Goal: Transaction & Acquisition: Subscribe to service/newsletter

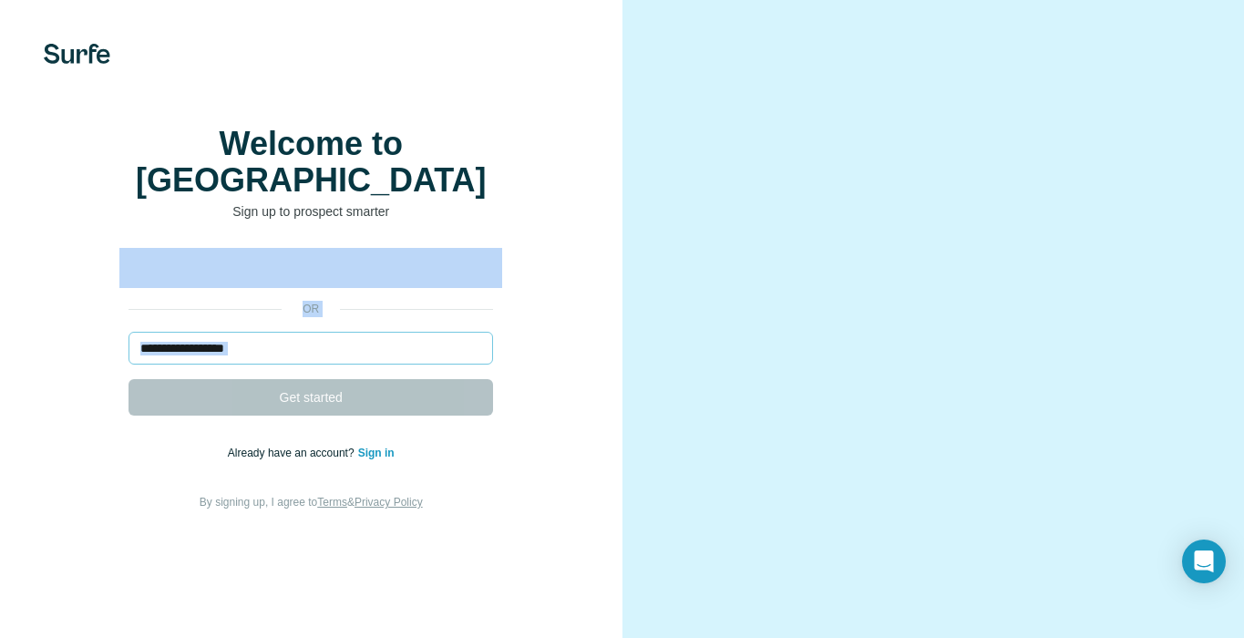
drag, startPoint x: 0, startPoint y: 0, endPoint x: 305, endPoint y: 348, distance: 463.0
click at [305, 348] on div "or Get started Already have an account? Sign in By signing up, I agree to Terms…" at bounding box center [310, 381] width 549 height 262
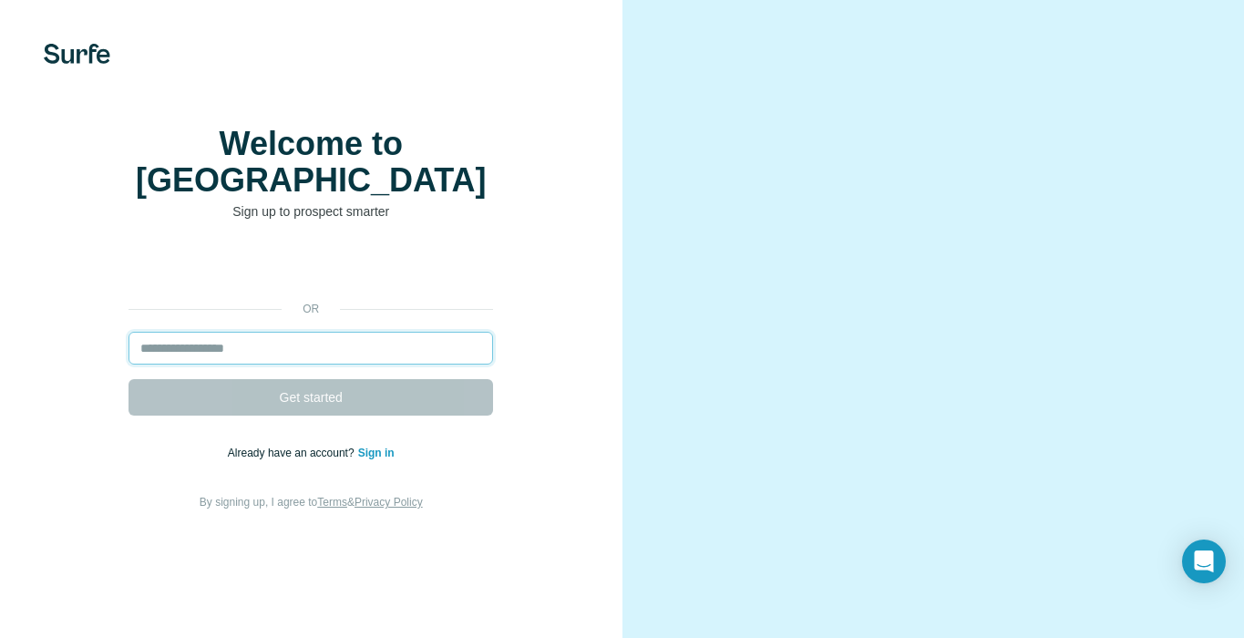
click at [305, 348] on input "email" at bounding box center [310, 348] width 365 height 33
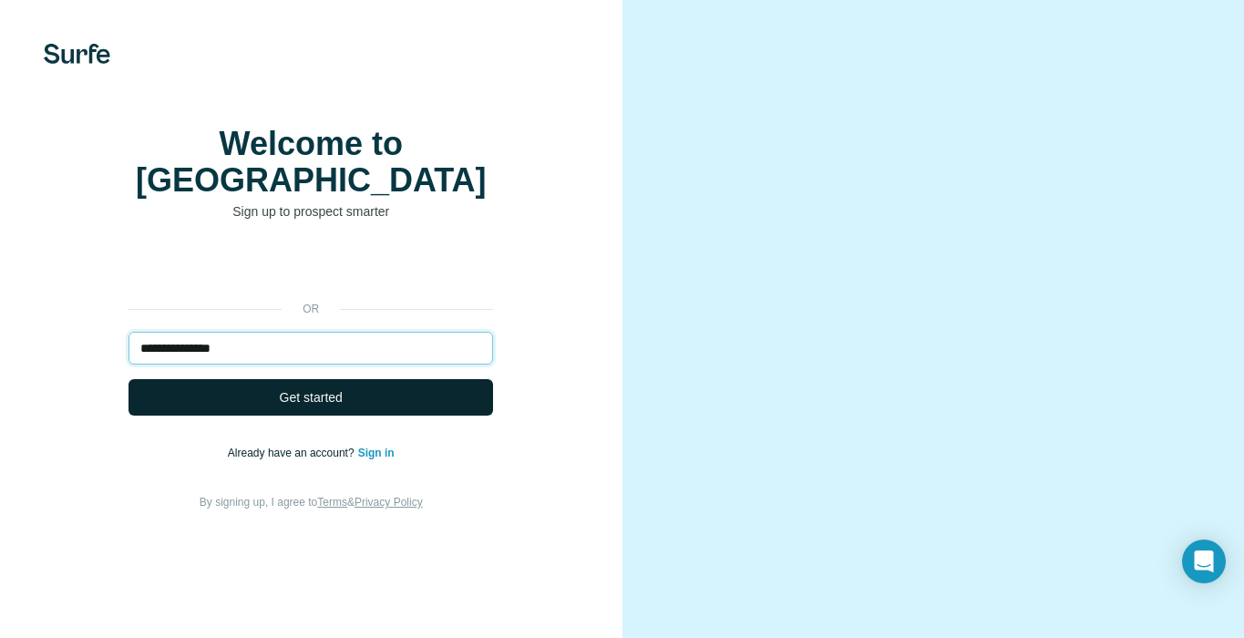
type input "**********"
click at [280, 388] on span "Get started" at bounding box center [311, 397] width 63 height 18
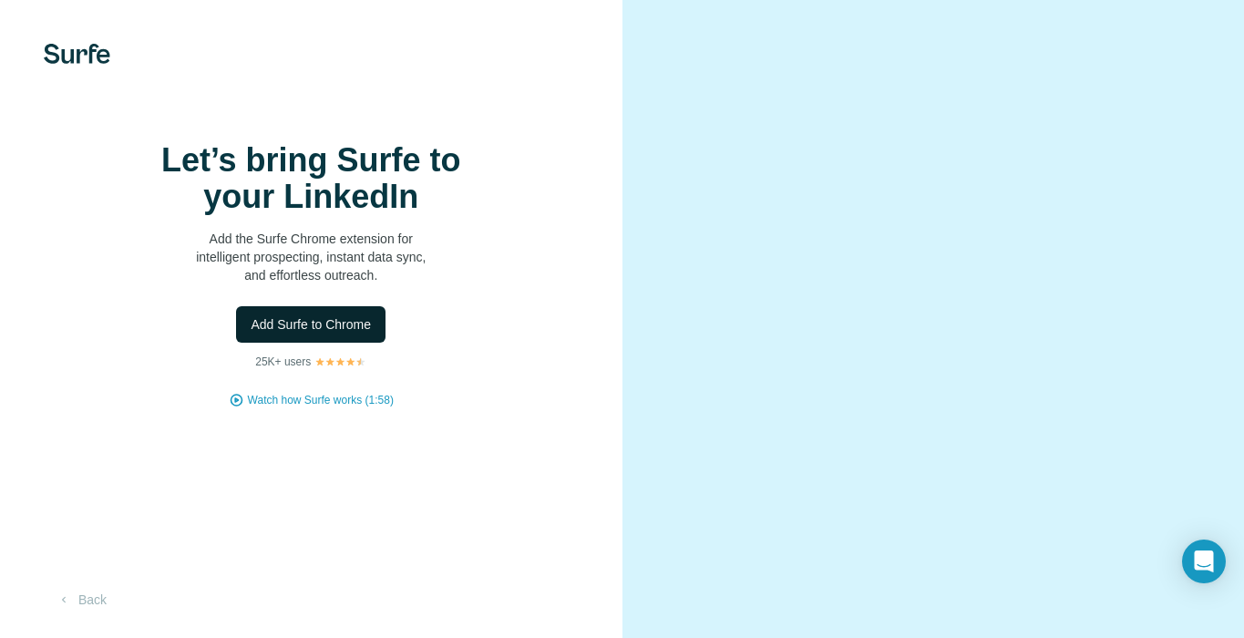
click at [321, 334] on span "Add Surfe to Chrome" at bounding box center [311, 324] width 120 height 18
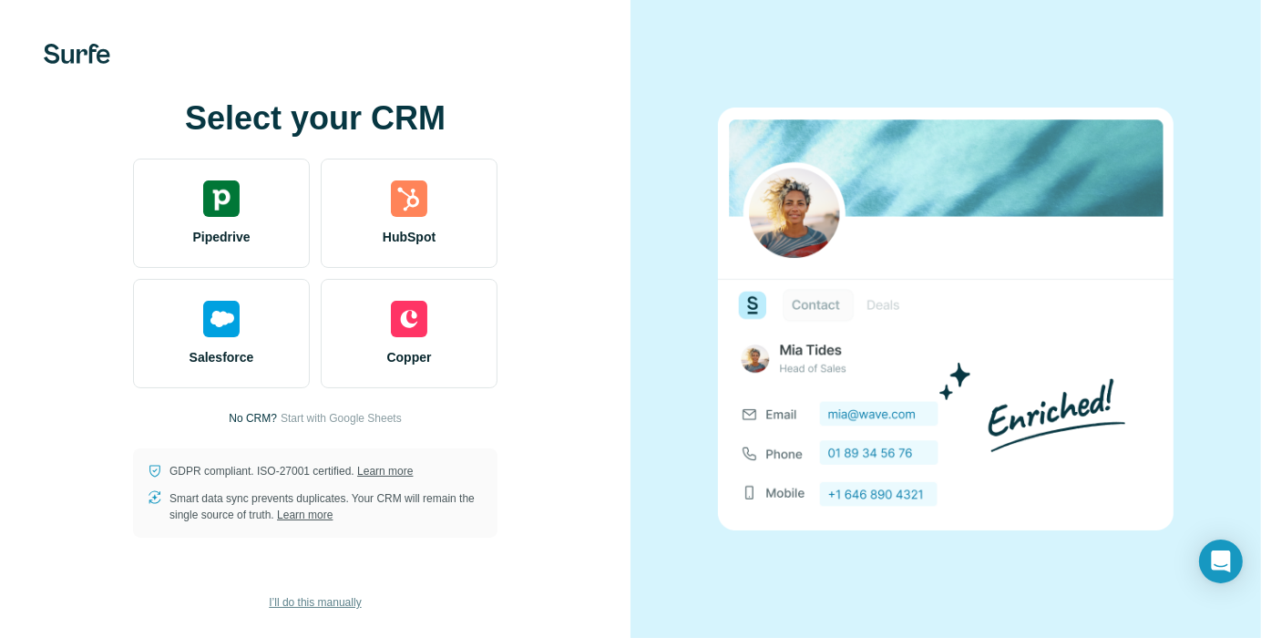
click at [309, 594] on span "I’ll do this manually" at bounding box center [315, 602] width 92 height 16
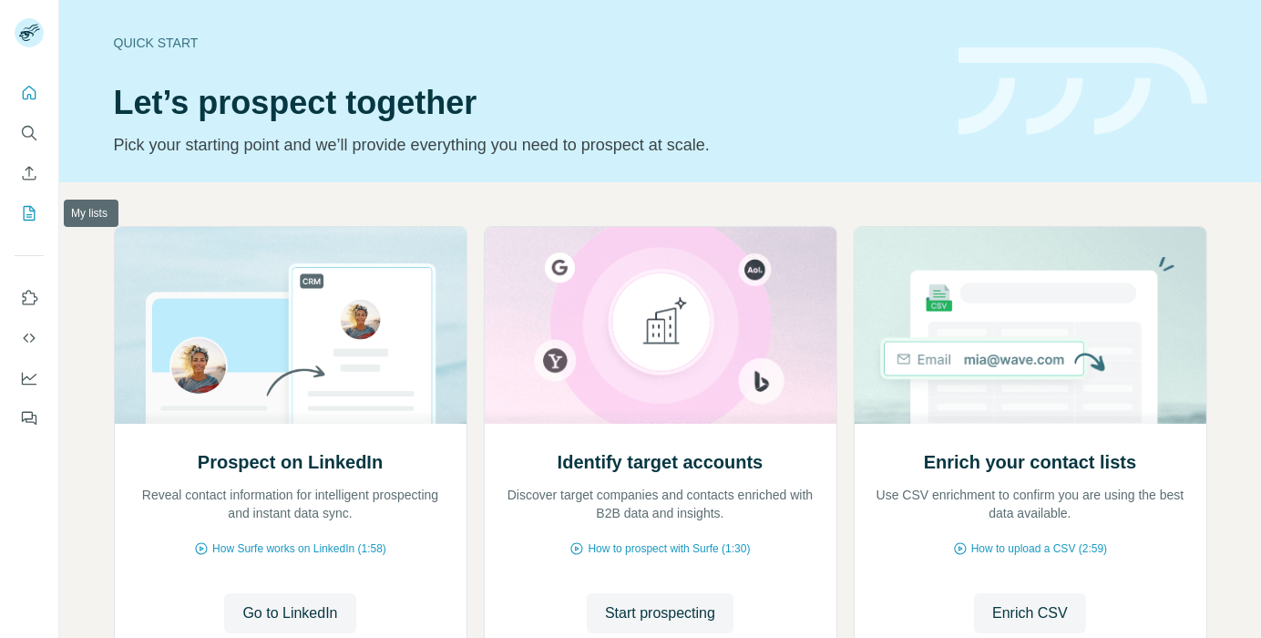
click at [32, 217] on icon "My lists" at bounding box center [29, 213] width 18 height 18
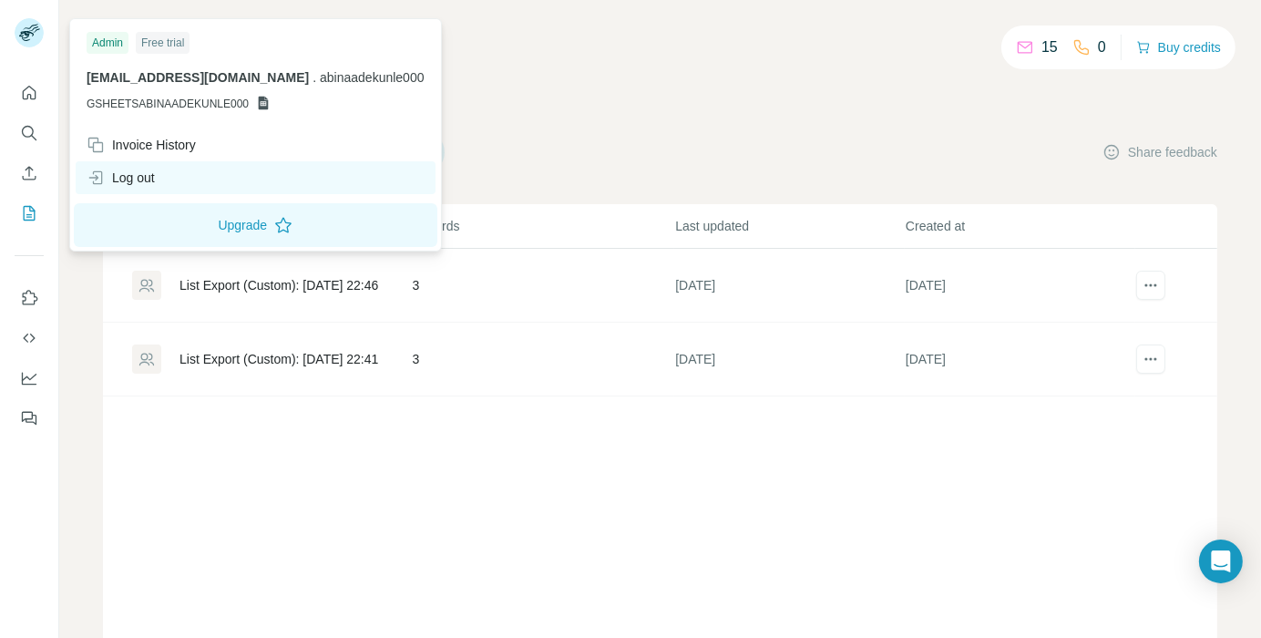
click at [129, 161] on div "Log out" at bounding box center [256, 177] width 360 height 33
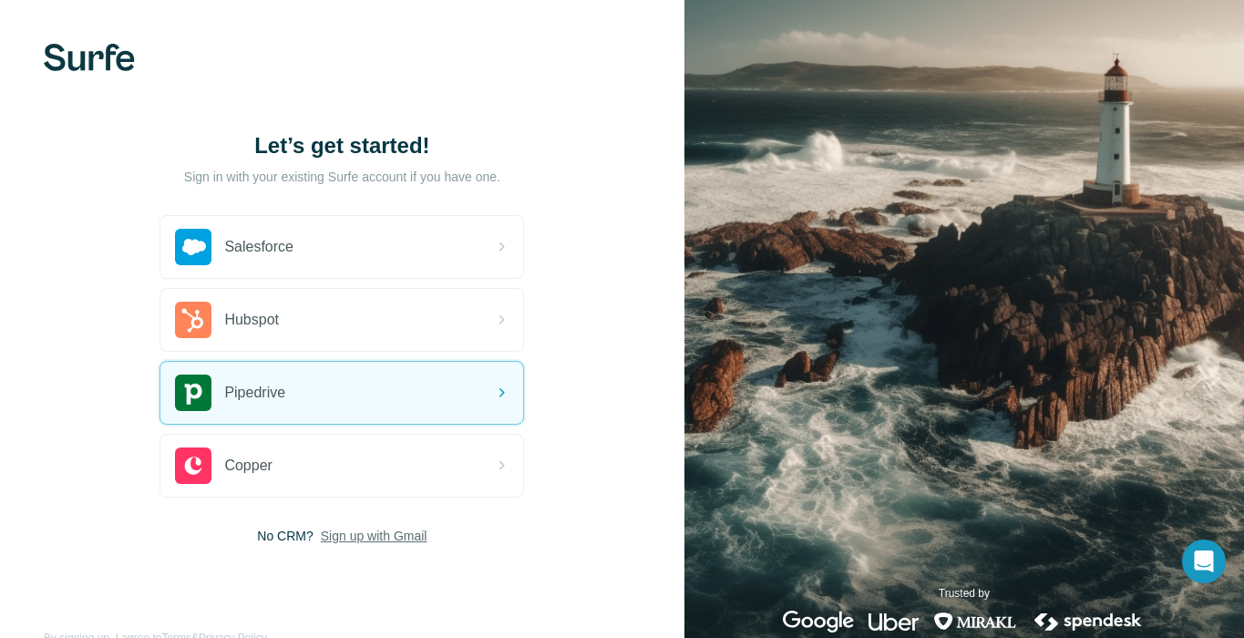
click at [330, 529] on span "Sign up with Gmail" at bounding box center [374, 536] width 107 height 18
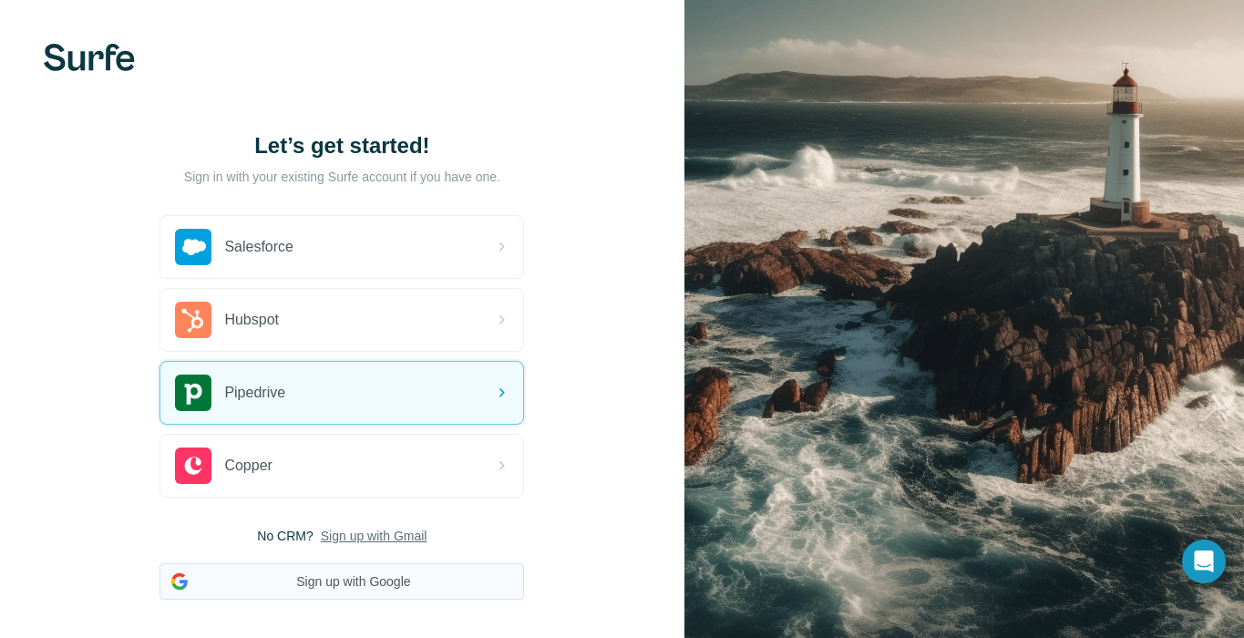
click at [333, 588] on button "Sign up with Google" at bounding box center [341, 581] width 365 height 36
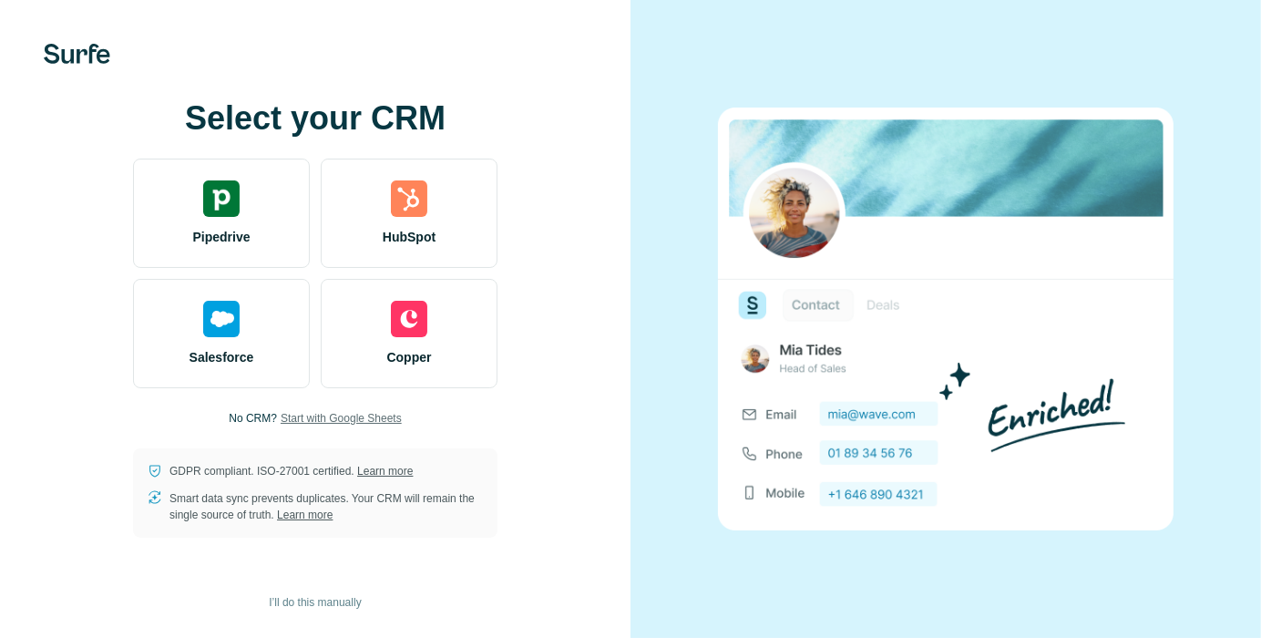
click at [321, 426] on span "Start with Google Sheets" at bounding box center [341, 418] width 121 height 16
